Goal: Information Seeking & Learning: Learn about a topic

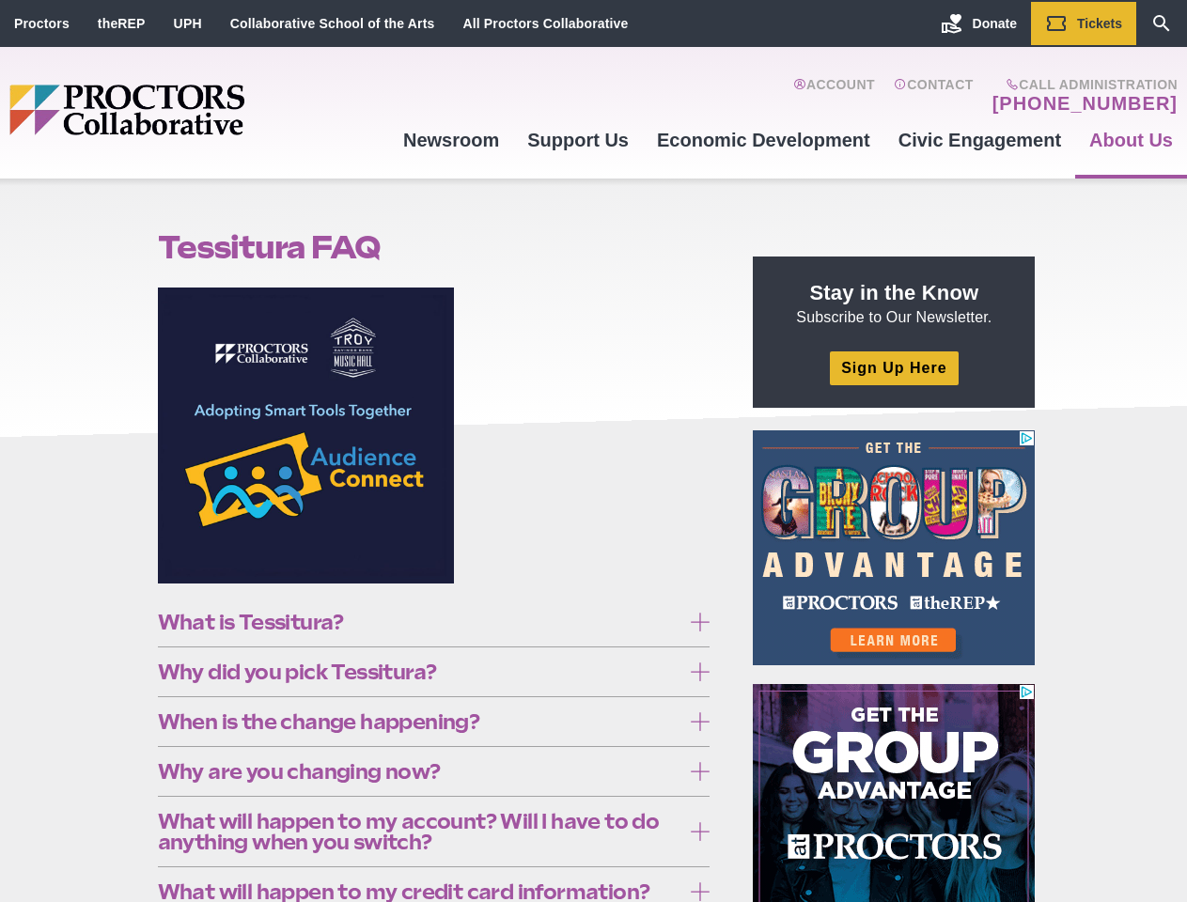
click at [593, 451] on figure at bounding box center [434, 442] width 552 height 310
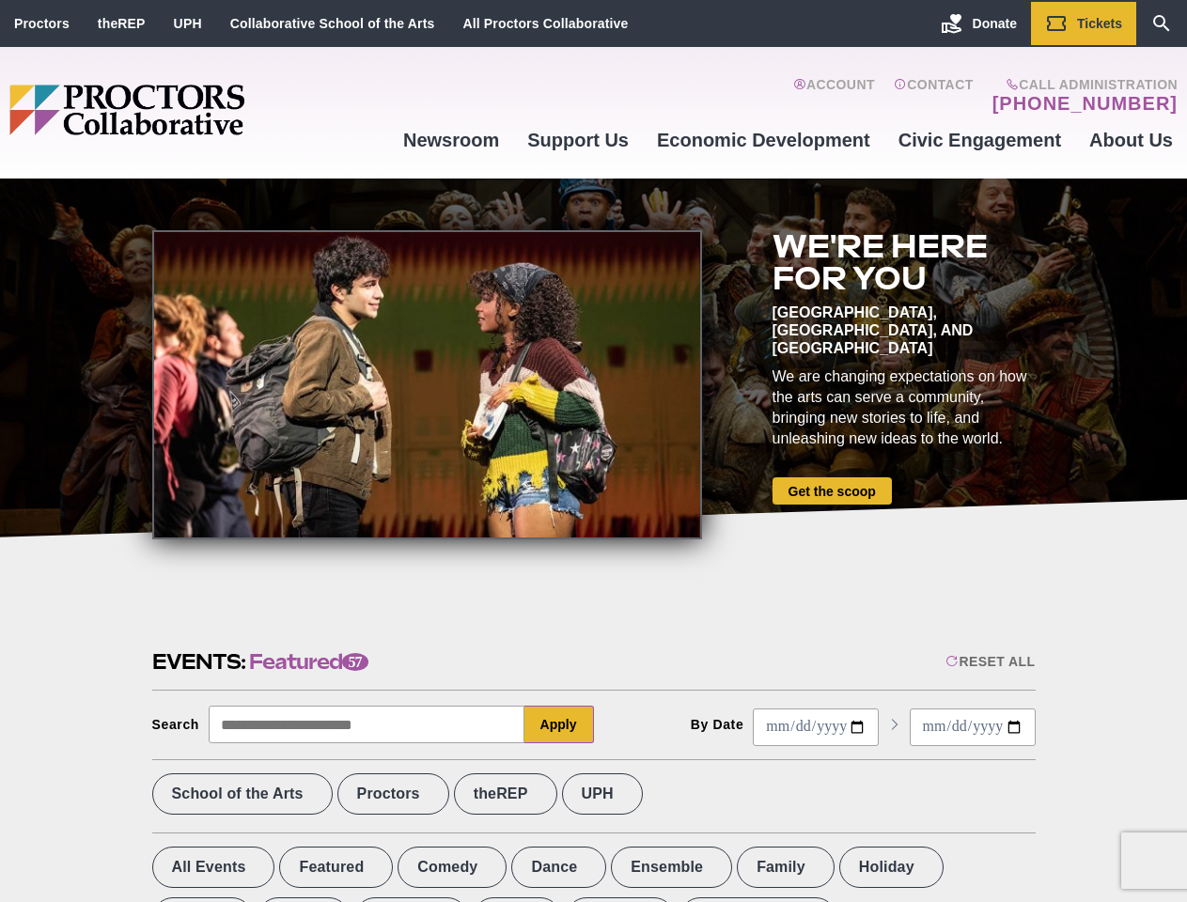
click at [593, 451] on div at bounding box center [427, 384] width 550 height 309
click at [988, 661] on div "Reset All" at bounding box center [989, 661] width 89 height 15
click at [559, 724] on button "Apply" at bounding box center [559, 725] width 70 height 38
